Goal: Use online tool/utility: Utilize a website feature to perform a specific function

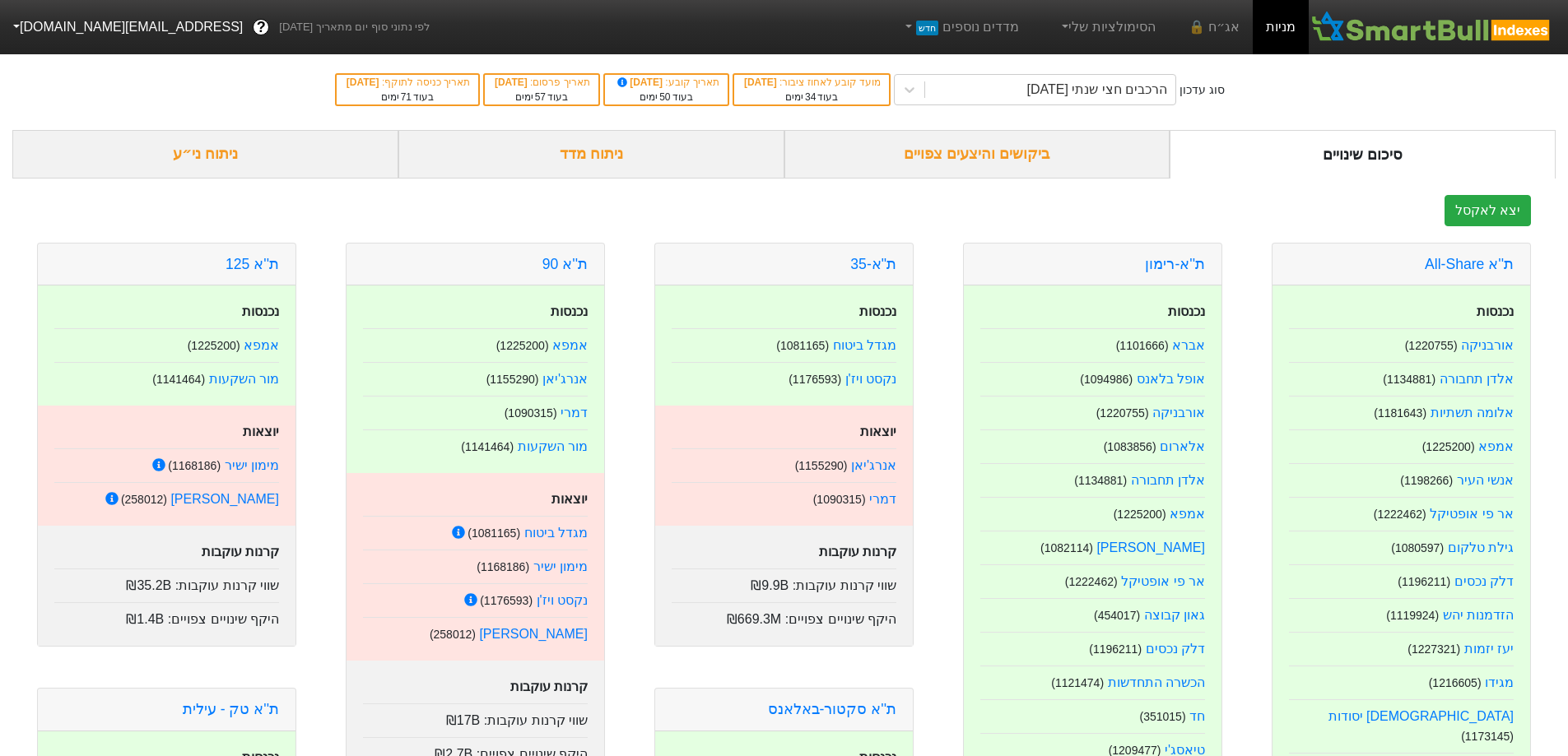
click at [233, 157] on div "ניתוח ני״ע" at bounding box center [205, 154] width 386 height 48
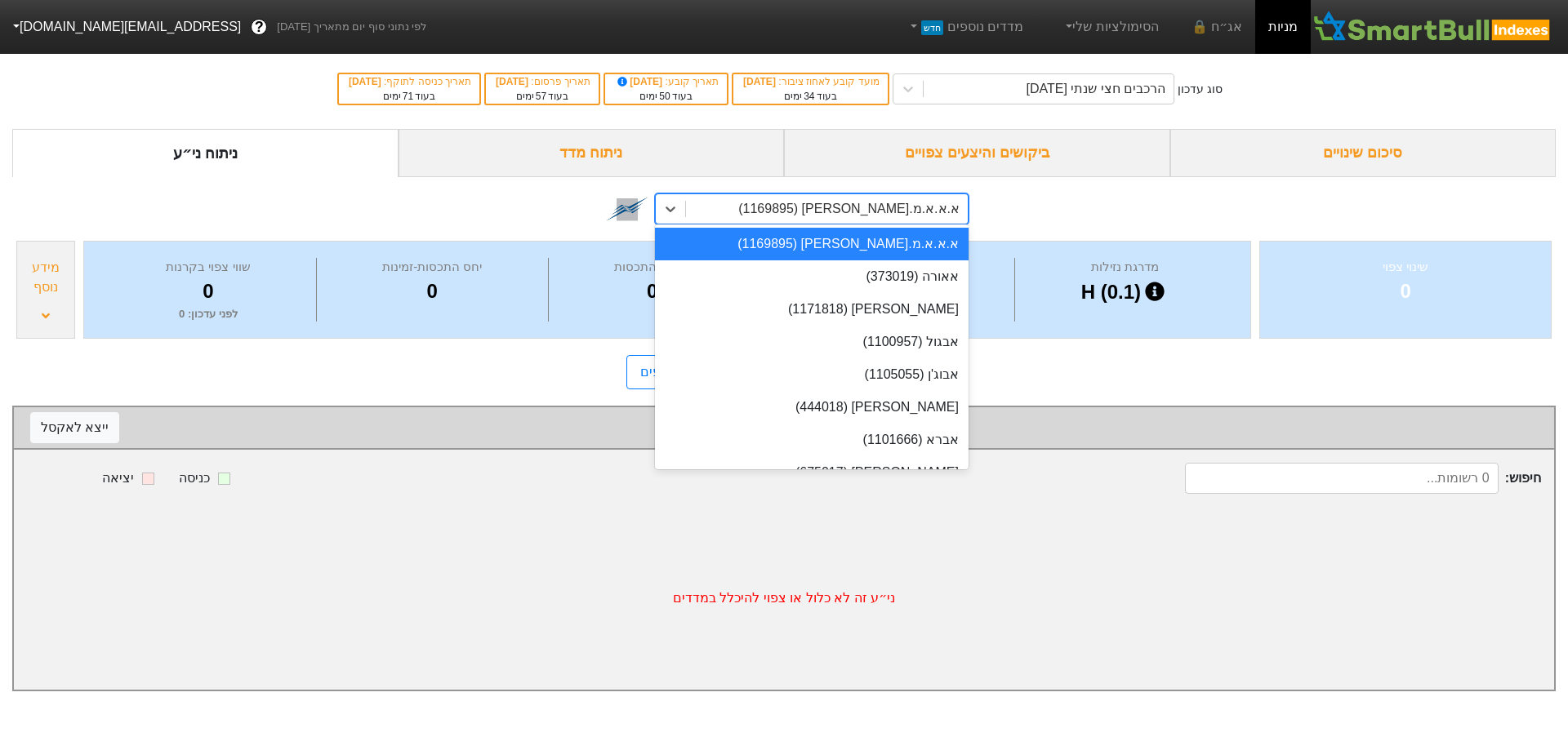
click at [918, 219] on div "א.א.א.מ.[PERSON_NAME] (1169895)" at bounding box center [826, 209] width 282 height 29
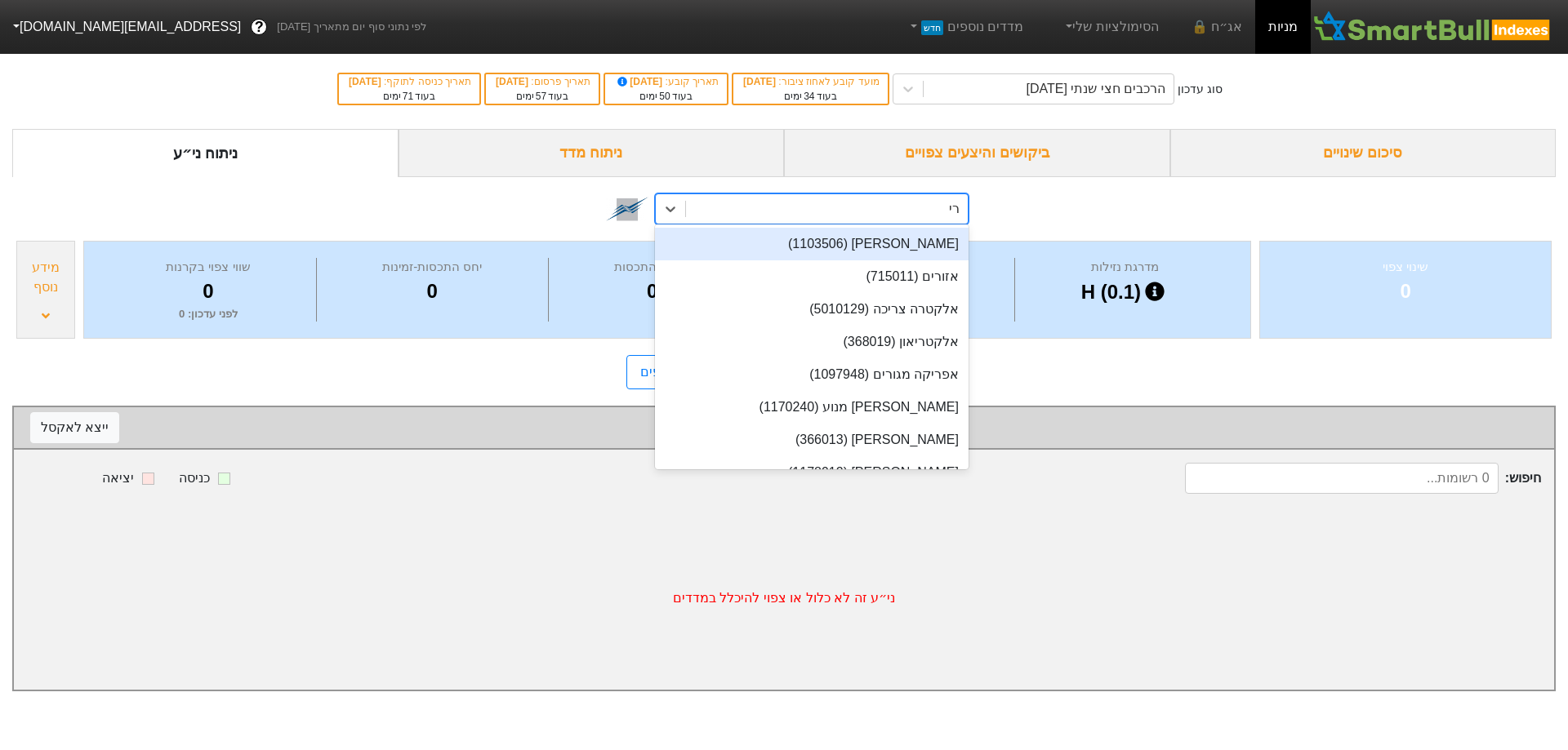
type input "רימון"
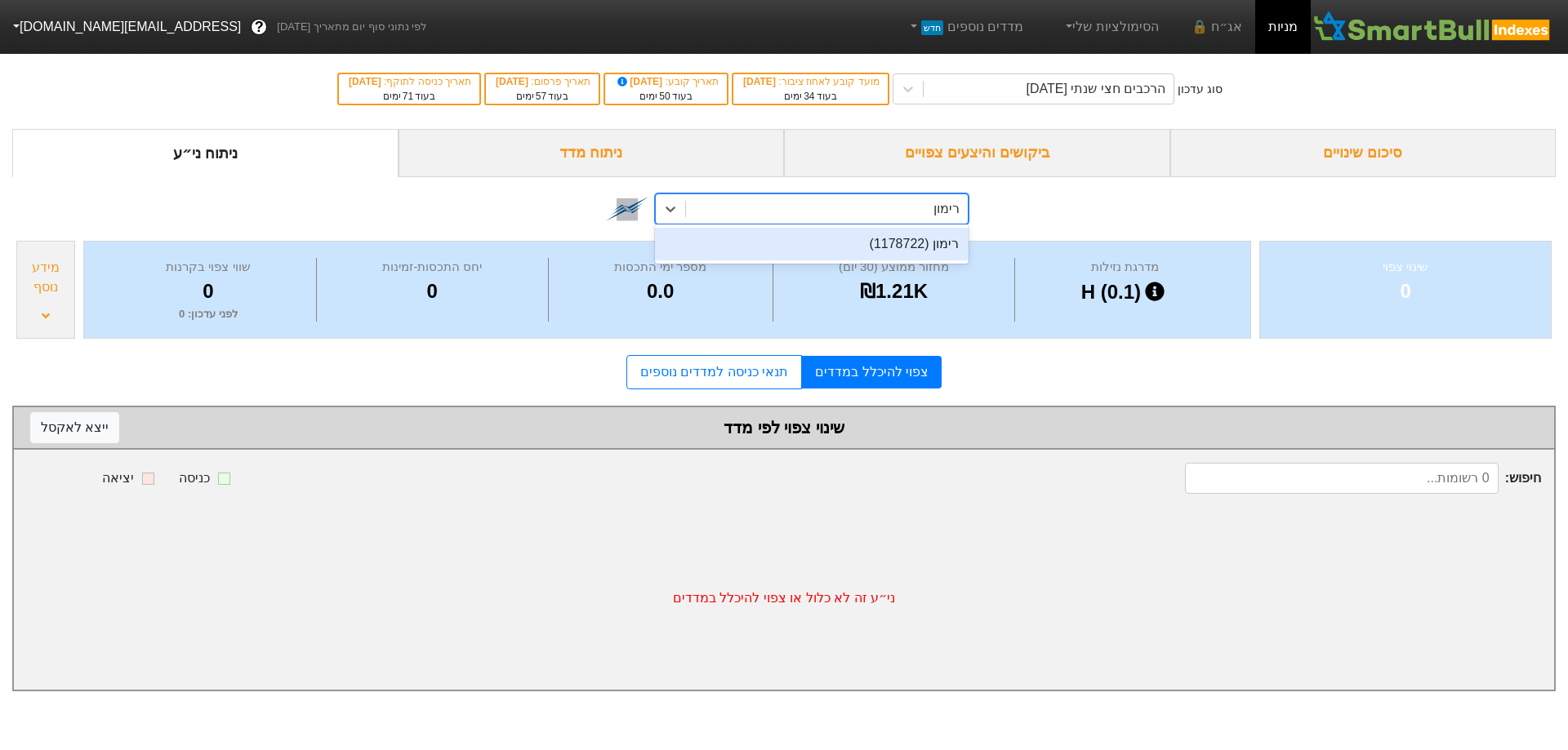
click at [906, 248] on div "רימון (1178722)" at bounding box center [812, 244] width 313 height 33
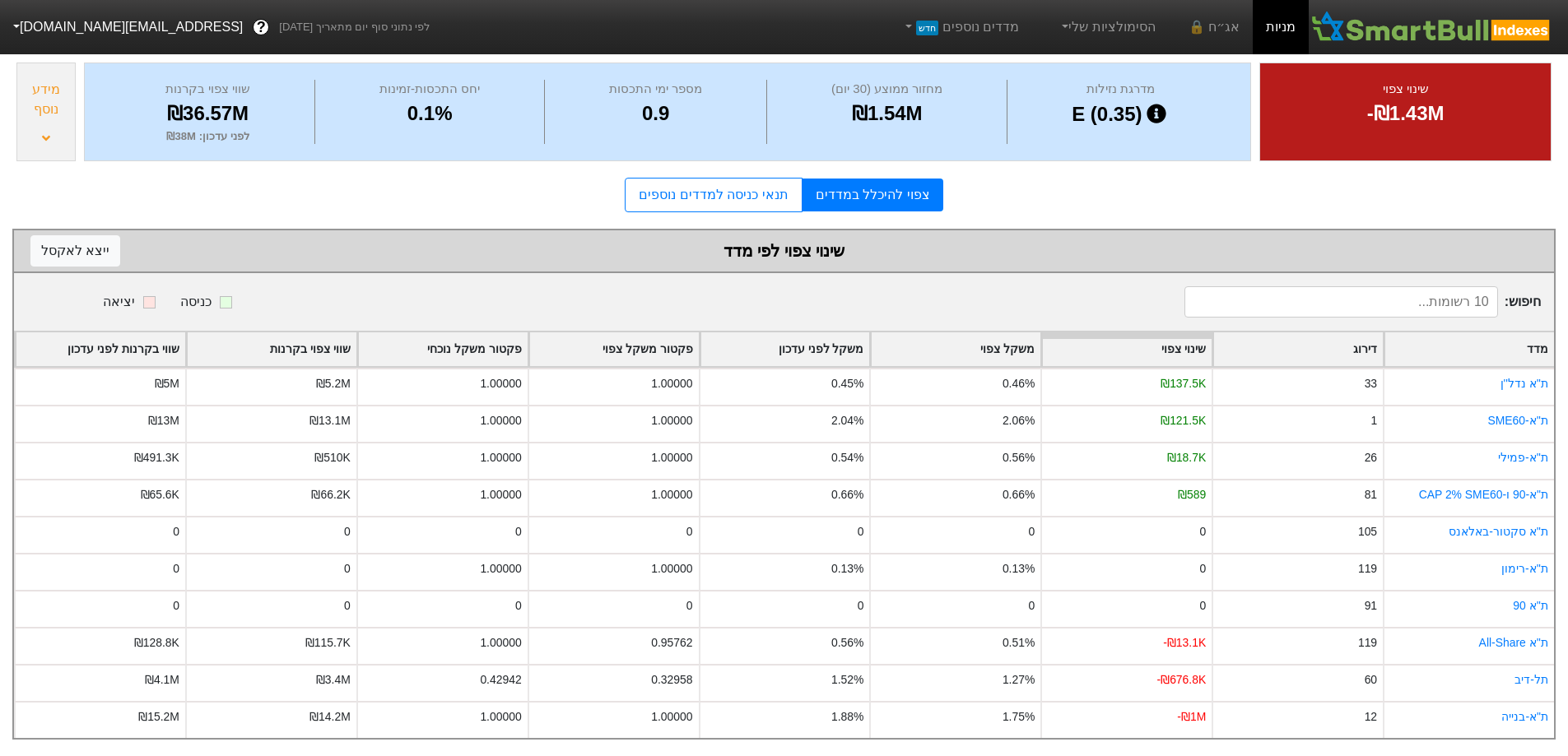
scroll to position [193, 0]
click at [724, 177] on link "תנאי כניסה למדדים נוספים" at bounding box center [713, 194] width 177 height 35
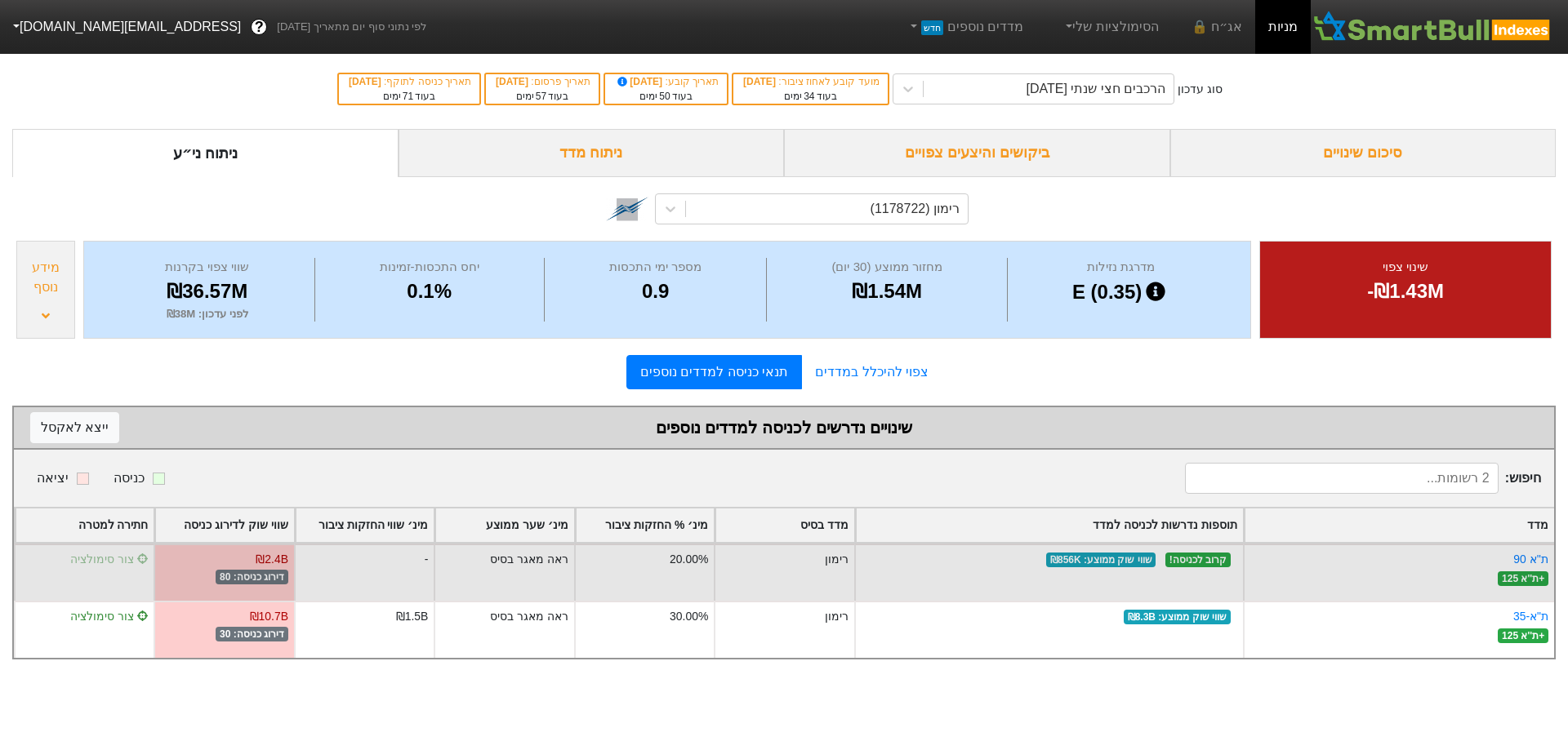
click at [105, 561] on span "צור סימולציה" at bounding box center [109, 559] width 78 height 13
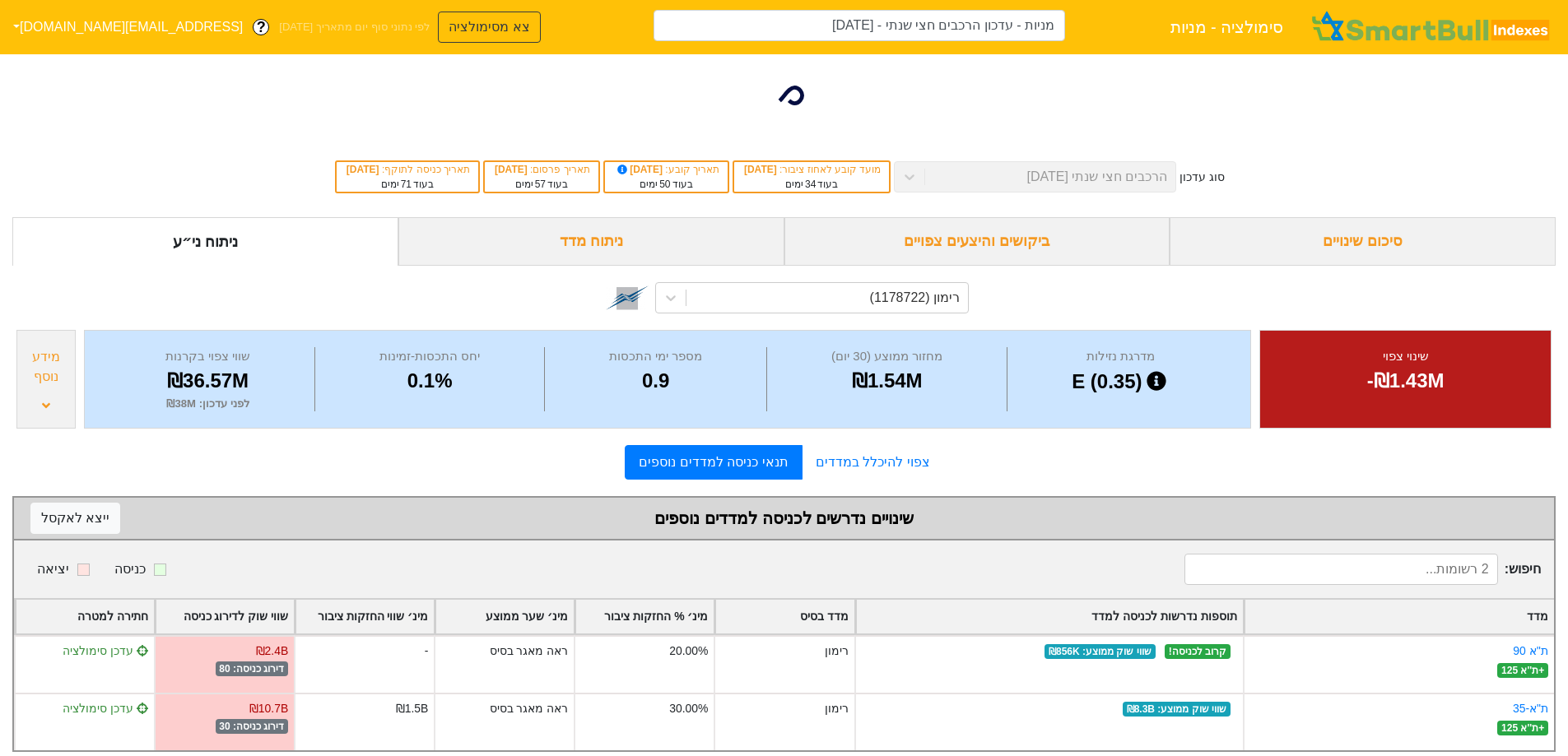
type input "מניות - עדכון הרכבים חצי שנתי - [DATE] (רימון)"
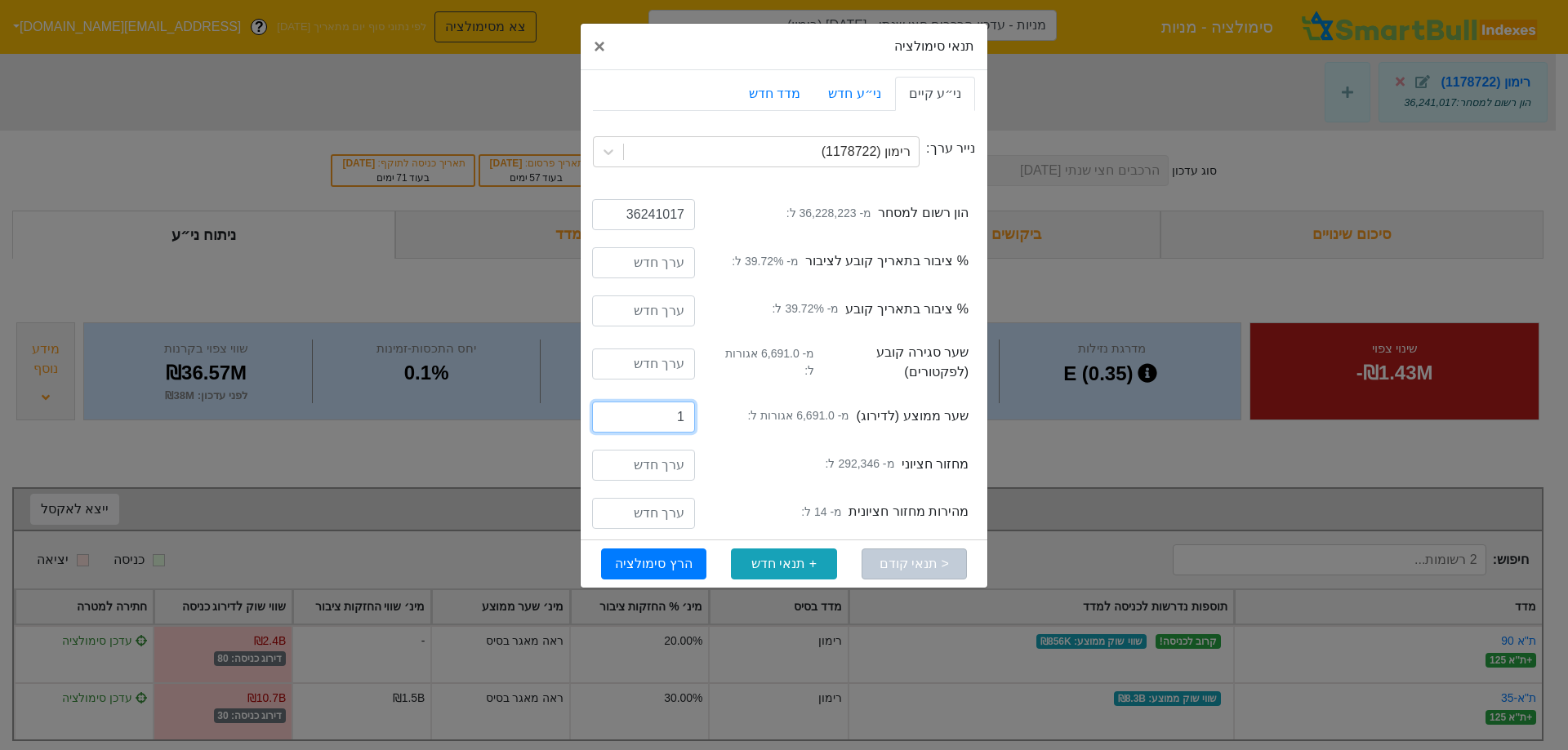
click at [611, 413] on input "1" at bounding box center [643, 417] width 103 height 31
click at [635, 427] on input "1" at bounding box center [643, 417] width 103 height 31
type input "6700"
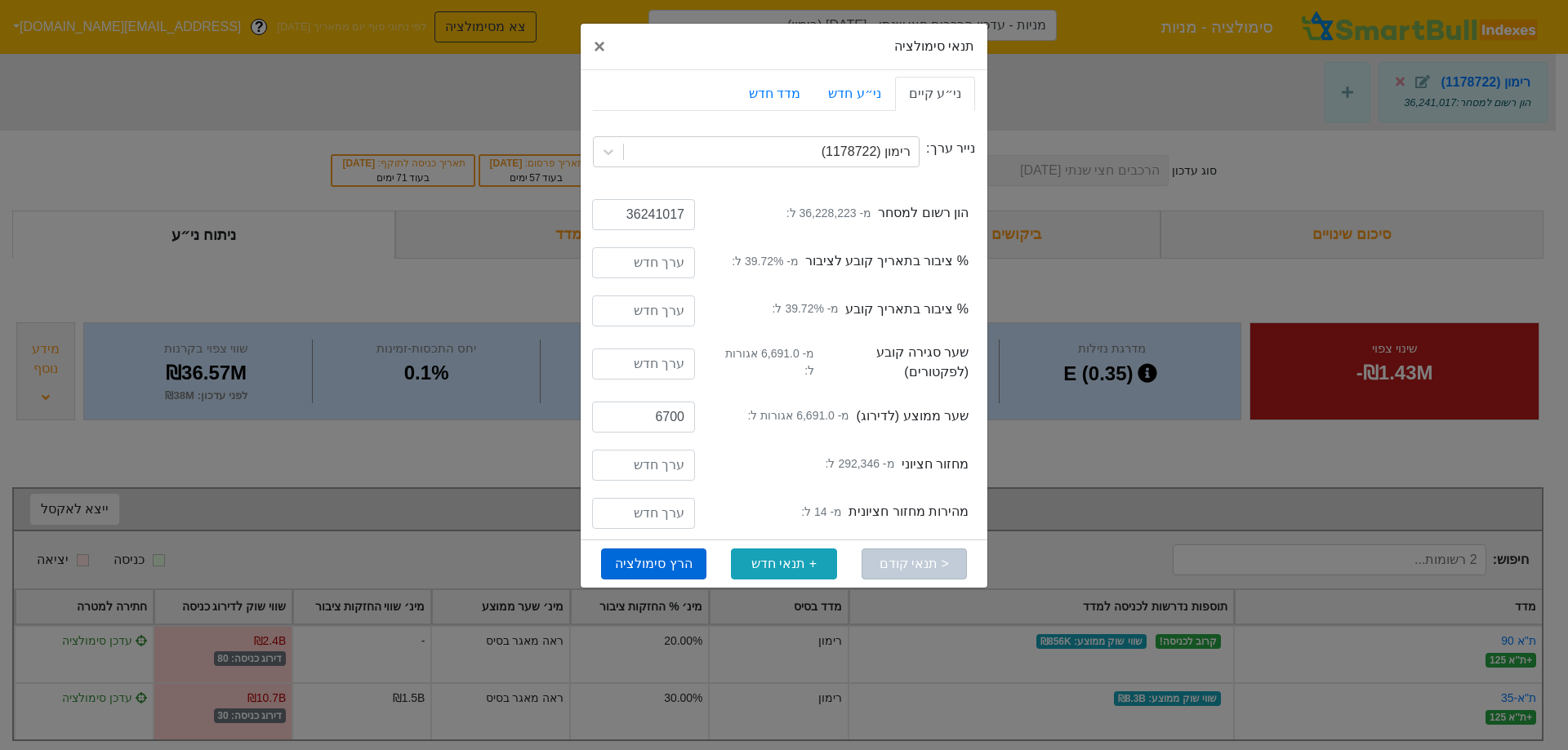
click at [664, 566] on button "הרץ סימולציה" at bounding box center [653, 564] width 105 height 31
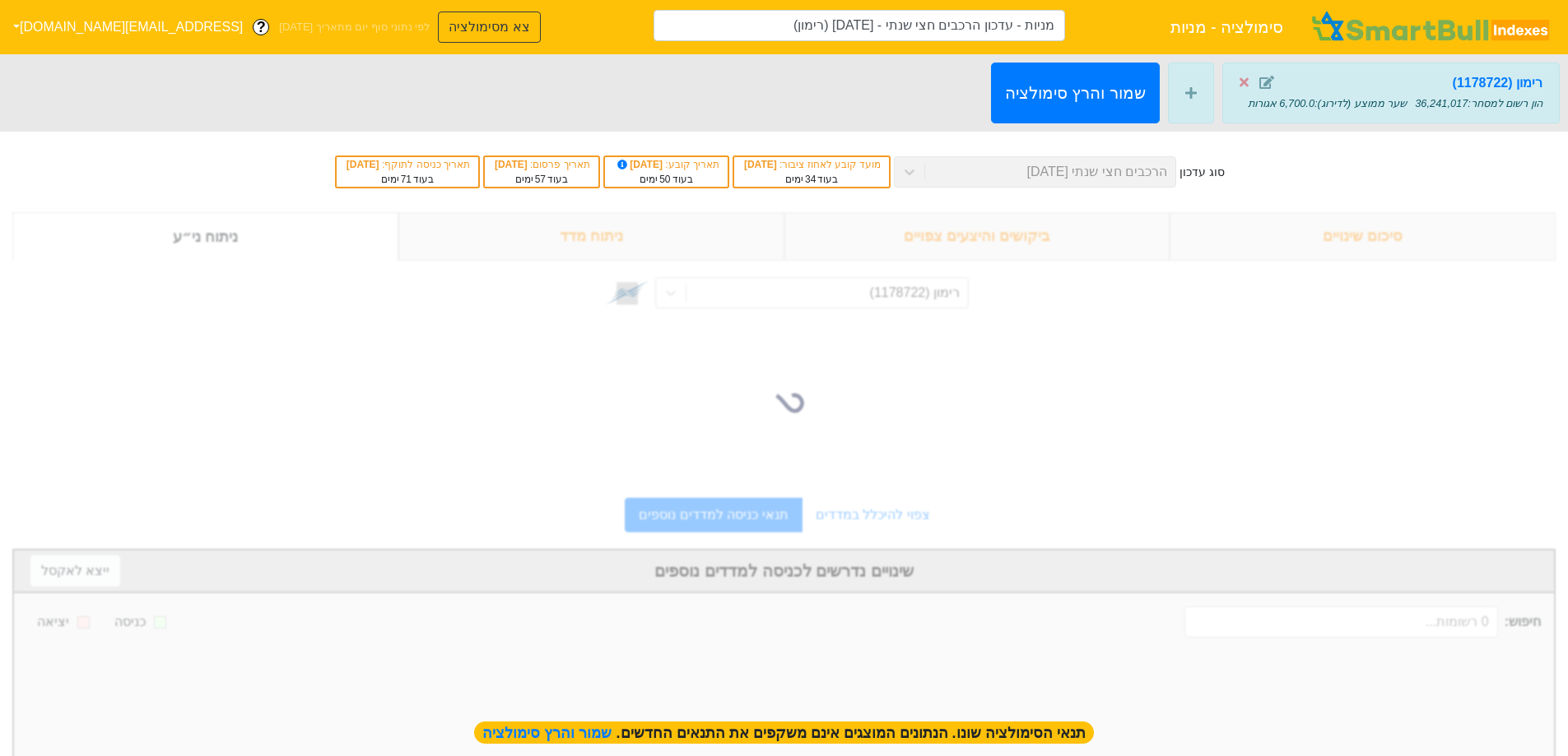
type input "מניות - עדכון הרכבים חצי שנתי - [DATE] (רימון)"
